Goal: Find specific page/section: Find specific page/section

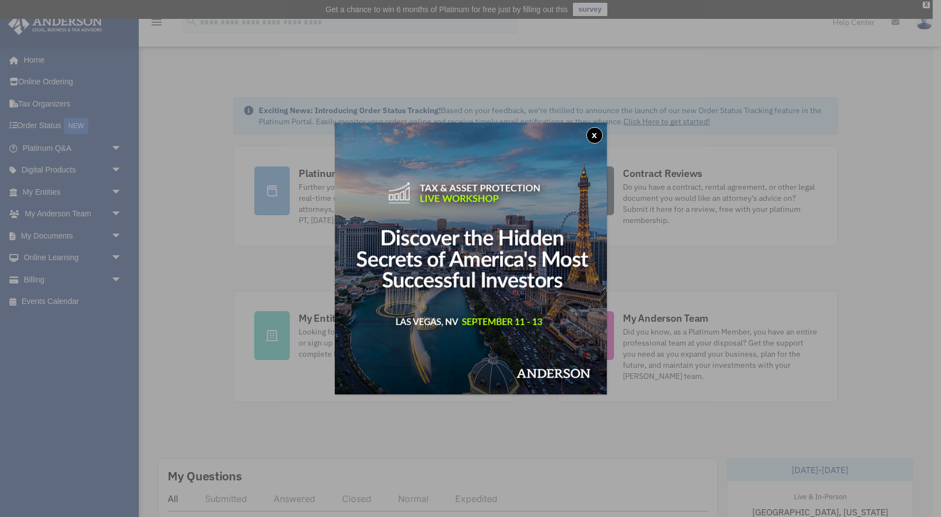
click at [603, 135] on img at bounding box center [471, 259] width 272 height 272
click at [595, 134] on button "x" at bounding box center [594, 135] width 17 height 17
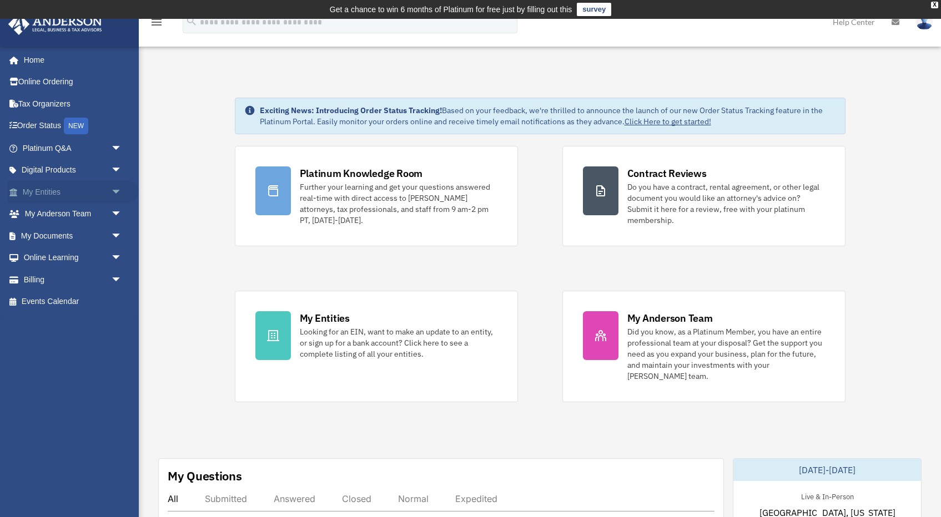
click at [49, 192] on link "My Entities arrow_drop_down" at bounding box center [73, 192] width 131 height 22
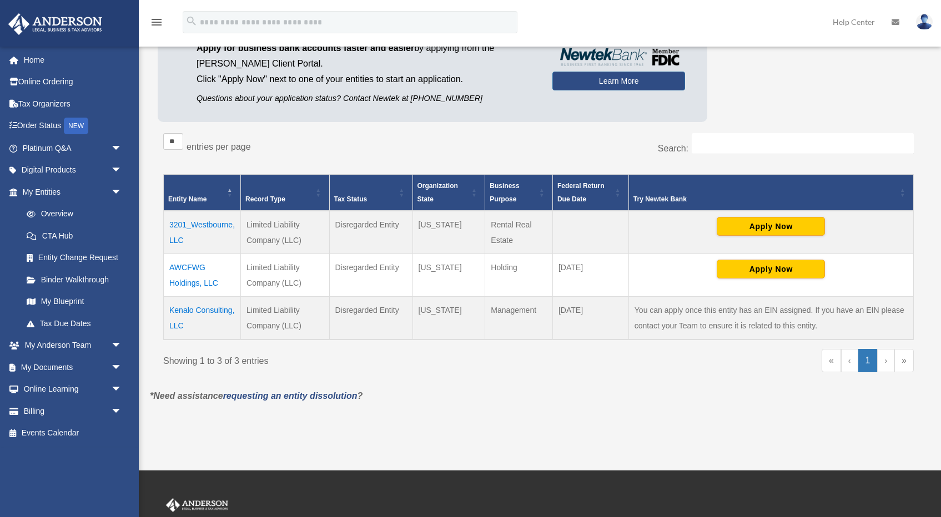
scroll to position [144, 0]
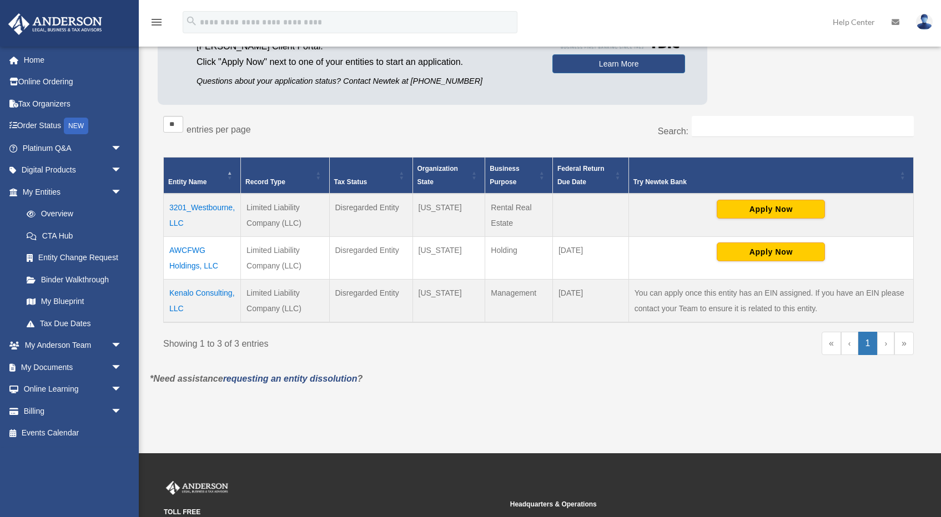
click at [196, 291] on td "Kenalo Consulting, LLC" at bounding box center [202, 300] width 77 height 43
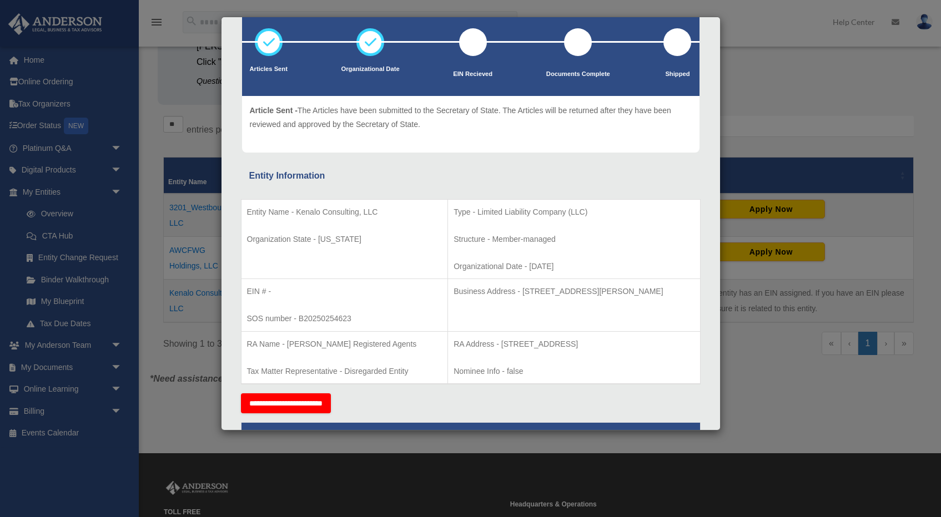
scroll to position [72, 0]
